Goal: Find specific page/section: Find specific page/section

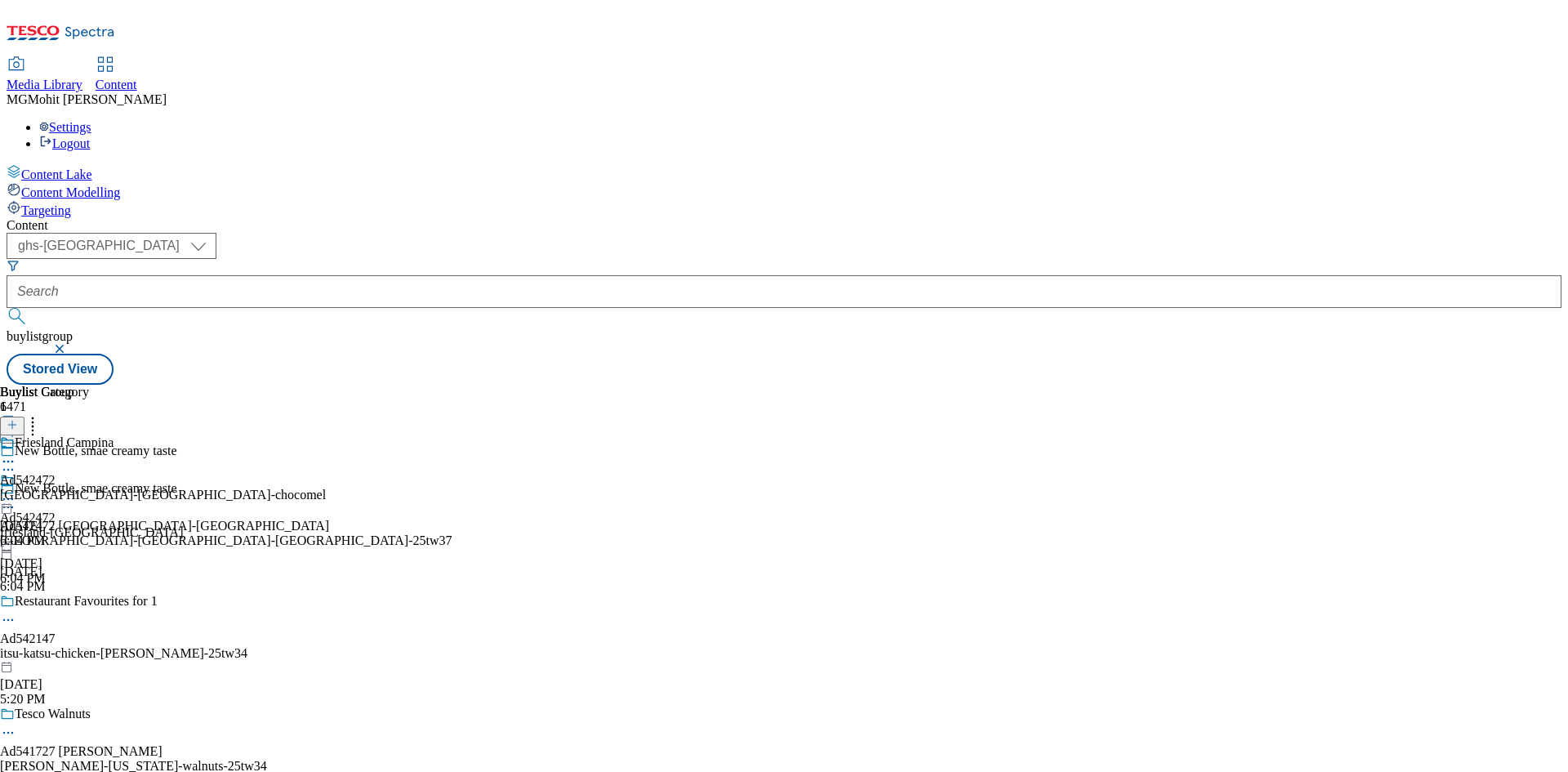
select select "ghs-[GEOGRAPHIC_DATA]"
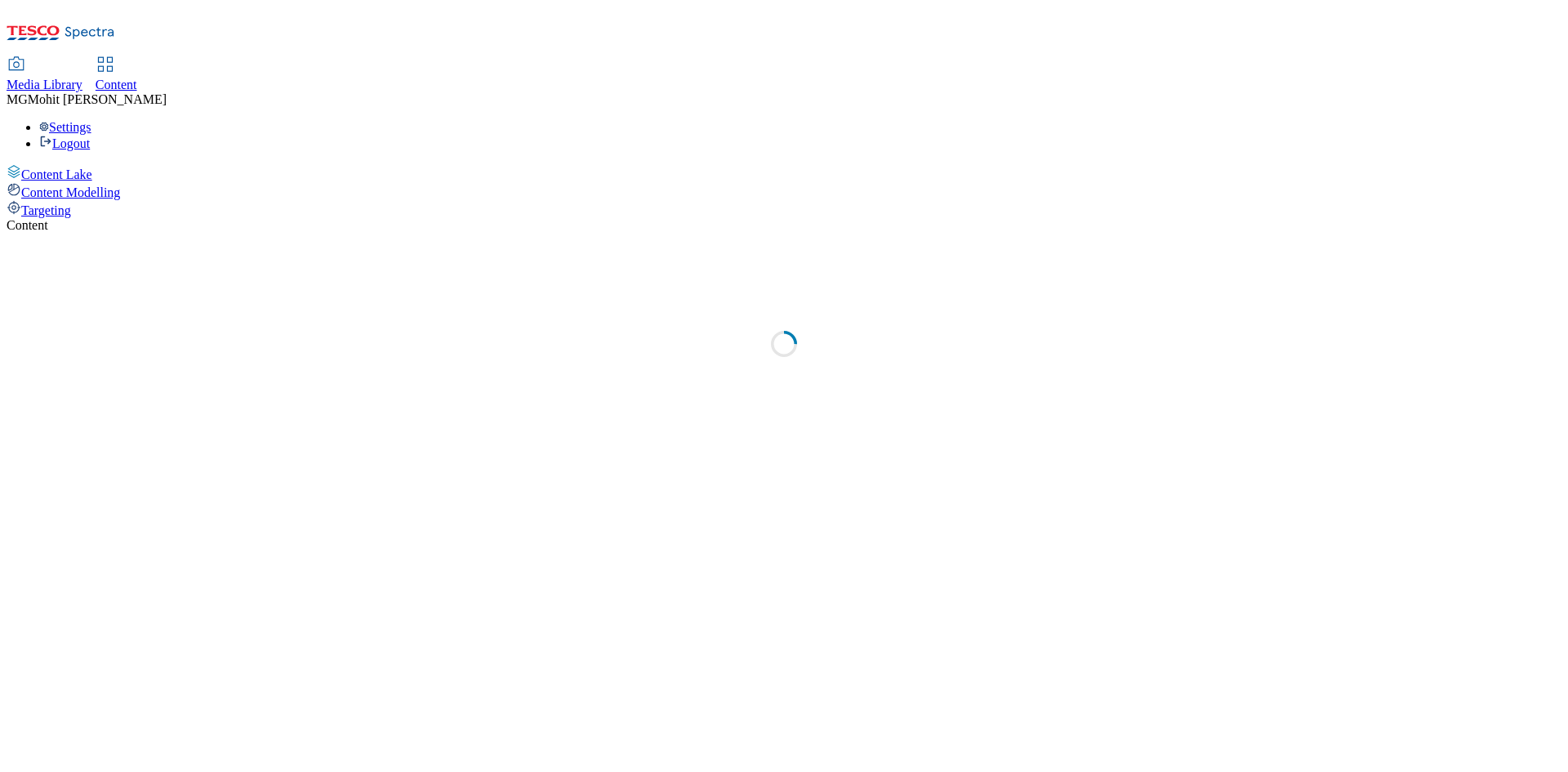
select select "ghs-uk"
